Goal: Task Accomplishment & Management: Complete application form

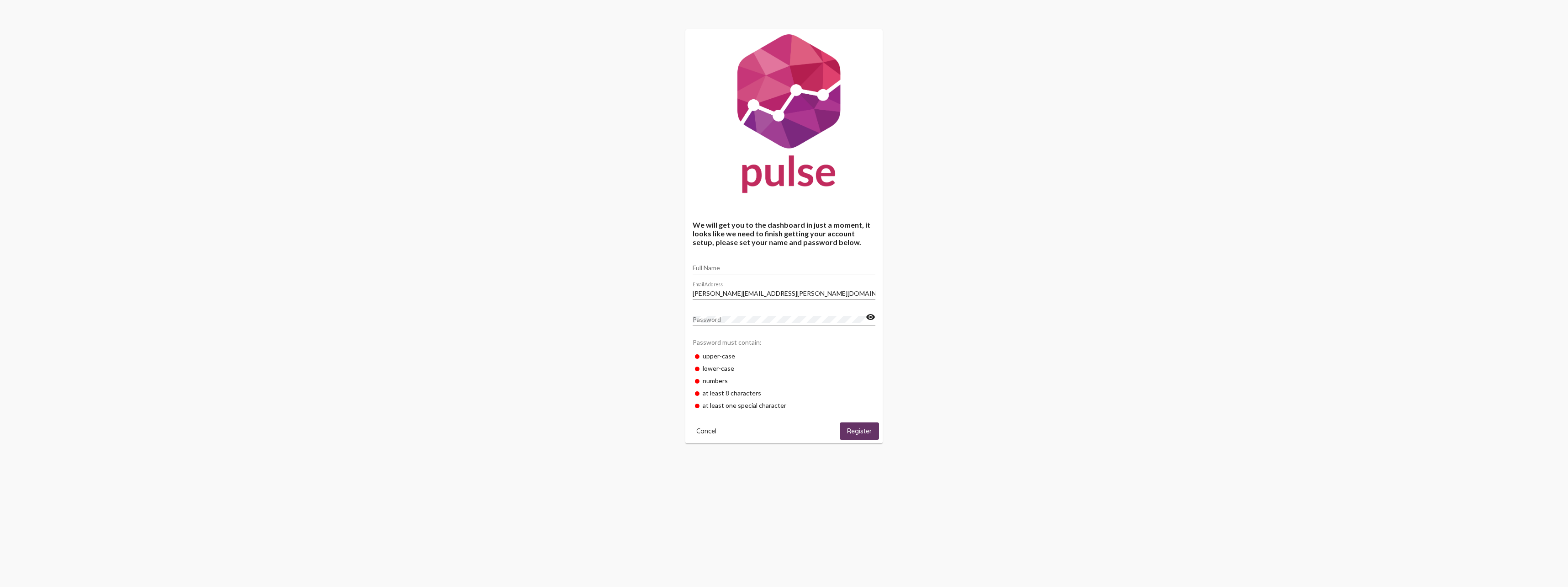
click at [705, 270] on input "Full Name" at bounding box center [784, 268] width 183 height 7
type input "[PERSON_NAME]"
click at [852, 428] on span "Register" at bounding box center [859, 432] width 25 height 9
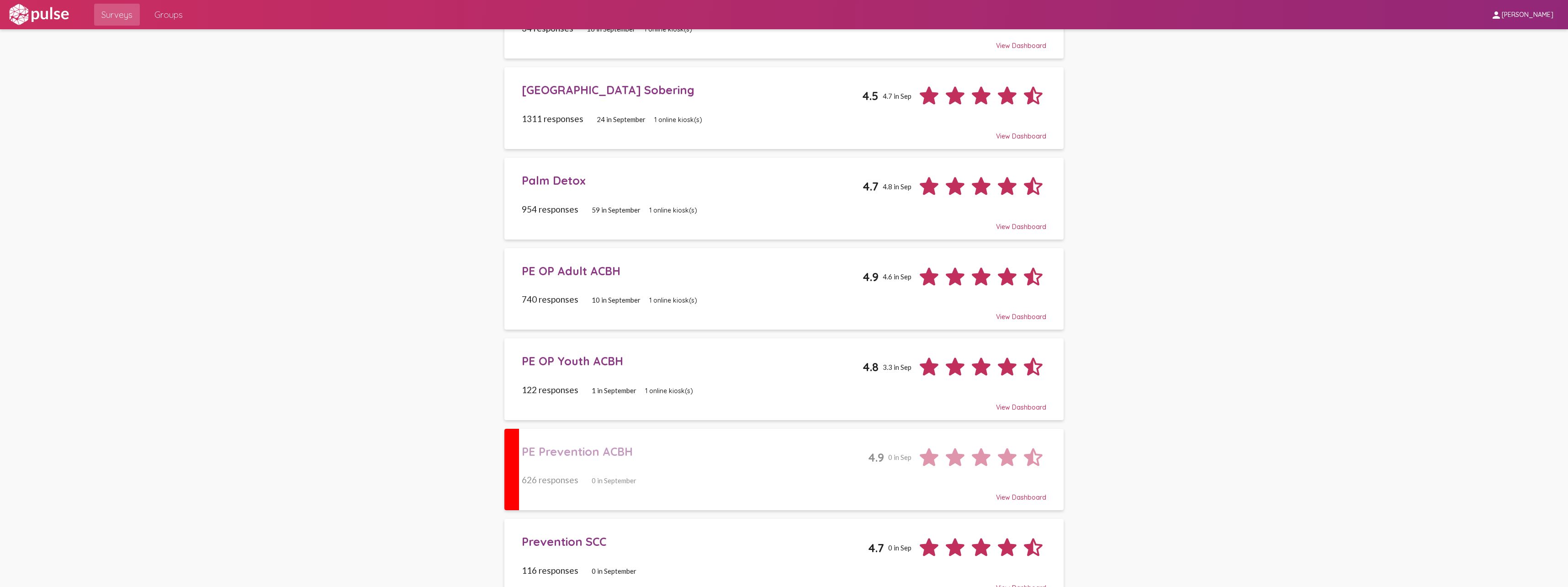
scroll to position [597, 0]
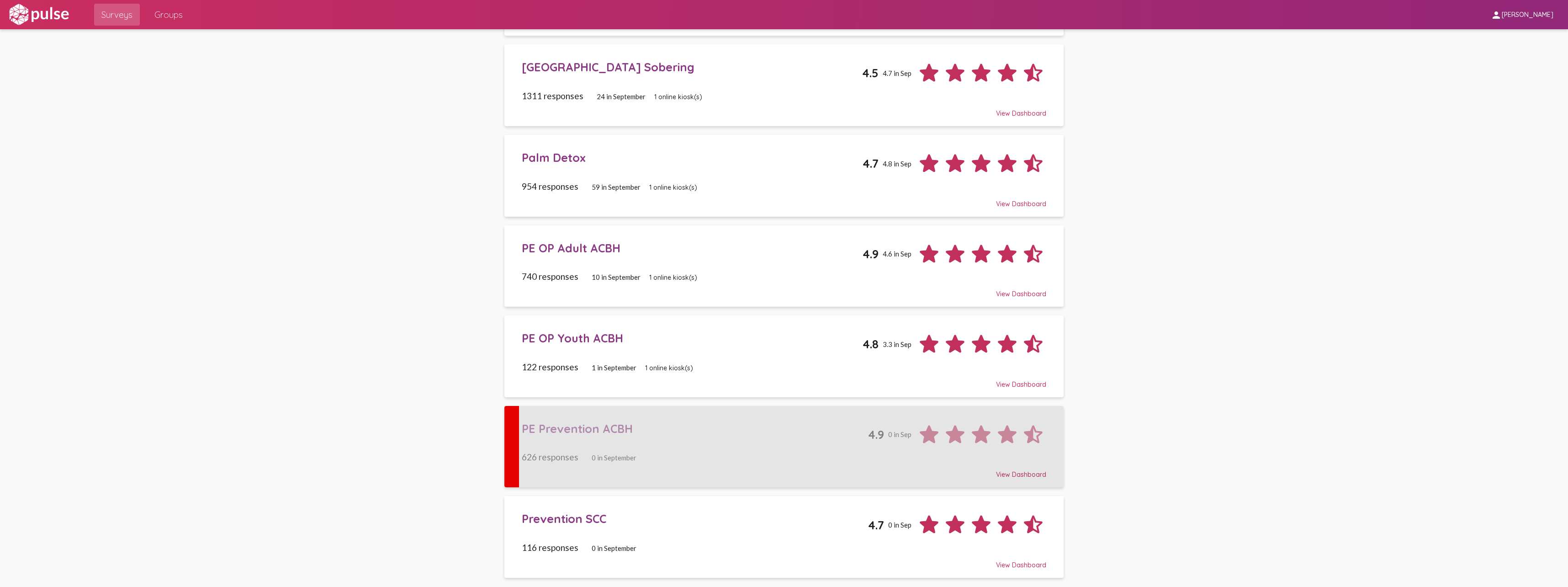
click at [711, 445] on div "PE Prevention ACBH 4.9 0 in Sep" at bounding box center [784, 431] width 524 height 33
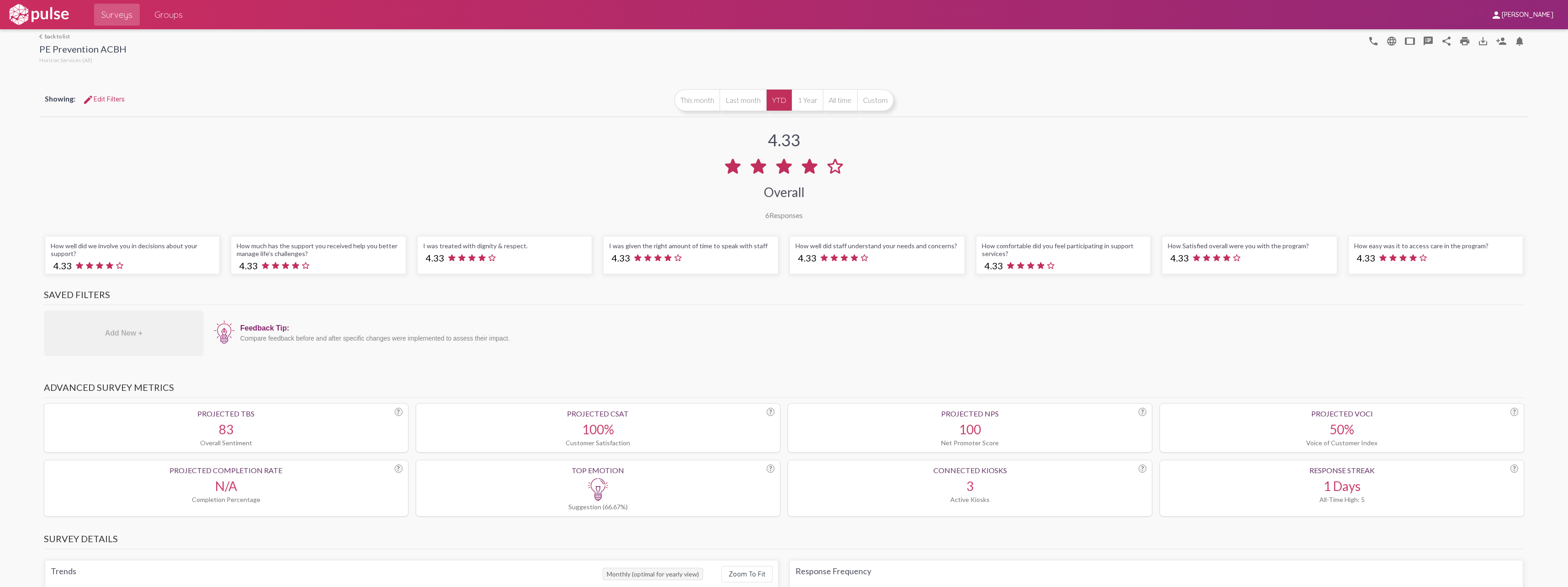
click at [37, 15] on img at bounding box center [39, 14] width 63 height 23
